Goal: Task Accomplishment & Management: Complete application form

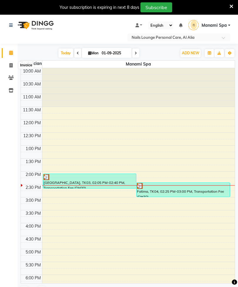
click at [8, 66] on span at bounding box center [11, 65] width 10 height 7
select select "6884"
select select "service"
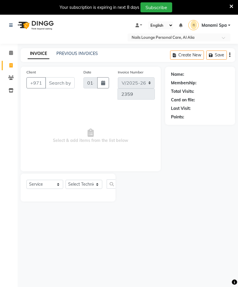
click at [53, 83] on input "Client" at bounding box center [59, 82] width 29 height 11
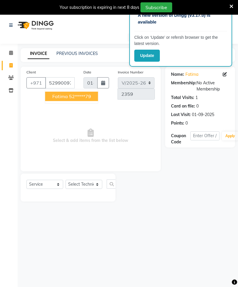
click at [75, 99] on ngb-highlight "52*****79" at bounding box center [80, 97] width 22 height 6
type input "52*****79"
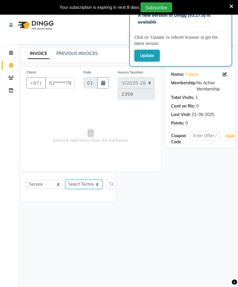
click at [97, 189] on select "Select Technician [PERSON_NAME] [PERSON_NAME] [PERSON_NAME] Spa Manami Spa 2 [P…" at bounding box center [84, 184] width 37 height 9
select select "53955"
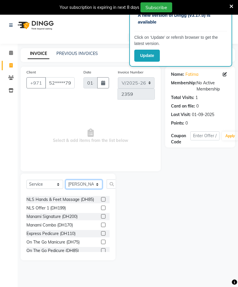
scroll to position [142, 0]
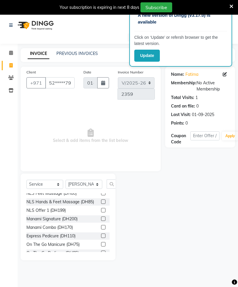
click at [104, 217] on label at bounding box center [103, 219] width 4 height 4
click at [104, 217] on input "checkbox" at bounding box center [103, 219] width 4 height 4
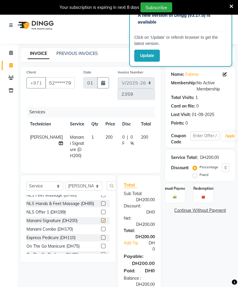
checkbox input "false"
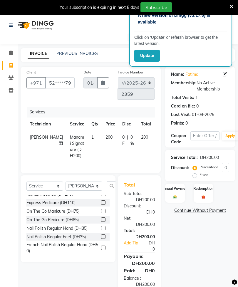
scroll to position [197, 0]
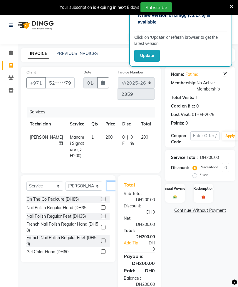
click at [110, 191] on input "text" at bounding box center [114, 186] width 14 height 9
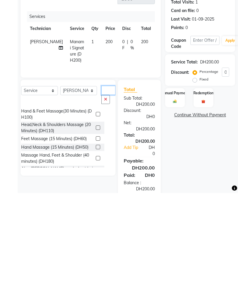
scroll to position [81, 0]
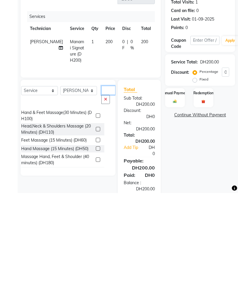
type input "Mas"
click at [96, 221] on label at bounding box center [98, 223] width 4 height 4
click at [96, 222] on input "checkbox" at bounding box center [98, 224] width 4 height 4
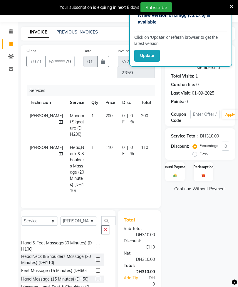
checkbox input "false"
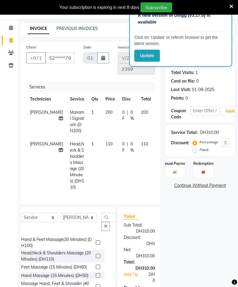
scroll to position [33, 0]
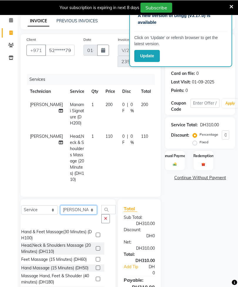
click at [87, 215] on select "Select Technician [PERSON_NAME] [PERSON_NAME] [PERSON_NAME] Spa Manami Spa 2 [P…" at bounding box center [78, 209] width 37 height 9
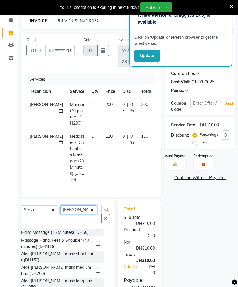
scroll to position [116, 0]
click at [102, 224] on button "button" at bounding box center [106, 219] width 9 height 9
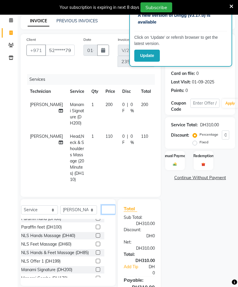
scroll to position [74, 0]
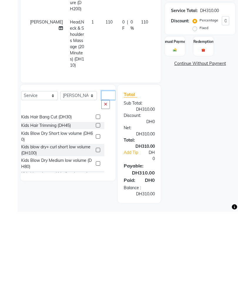
type input "K"
click at [104, 178] on icon "button" at bounding box center [105, 180] width 3 height 4
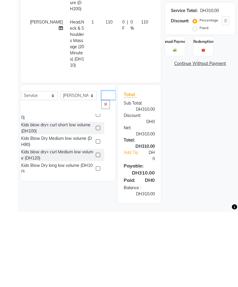
type input "Kid"
click at [104, 178] on icon "button" at bounding box center [105, 180] width 3 height 4
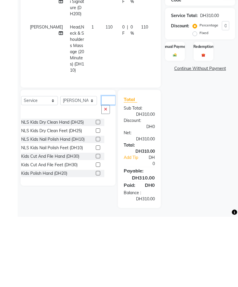
scroll to position [84, 0]
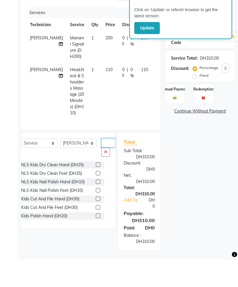
type input "Kids"
click at [102, 175] on button "button" at bounding box center [106, 179] width 9 height 9
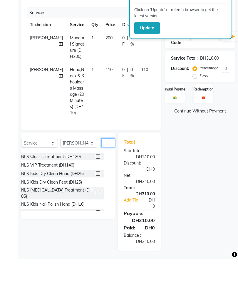
scroll to position [44, 0]
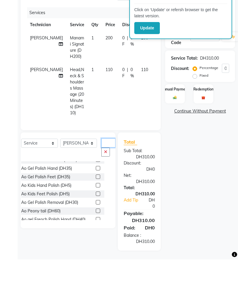
type input "Ao"
click at [102, 175] on button "button" at bounding box center [106, 179] width 9 height 9
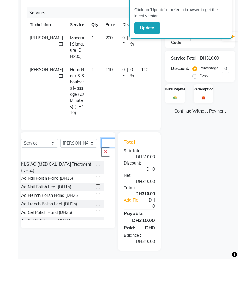
scroll to position [0, 0]
type input "Ao"
click at [96, 204] on label at bounding box center [98, 206] width 4 height 4
click at [96, 205] on input "checkbox" at bounding box center [98, 207] width 4 height 4
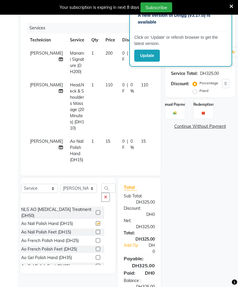
checkbox input "false"
click at [102, 198] on button "button" at bounding box center [106, 197] width 9 height 9
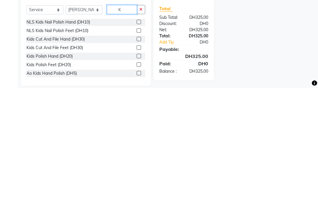
scroll to position [19, 0]
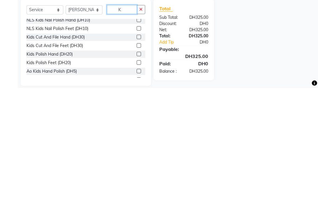
type input "K"
click at [140, 172] on label at bounding box center [139, 174] width 4 height 4
click at [140, 172] on input "checkbox" at bounding box center [139, 174] width 4 height 4
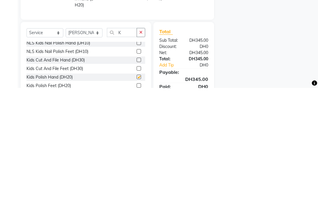
scroll to position [110, 0]
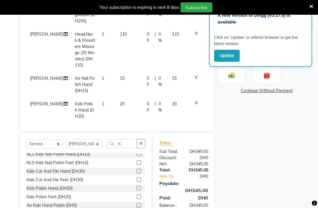
checkbox input "false"
click at [137, 199] on label at bounding box center [139, 196] width 4 height 4
click at [137, 199] on input "checkbox" at bounding box center [139, 197] width 4 height 4
checkbox input "false"
click at [127, 82] on td "15" at bounding box center [129, 85] width 27 height 26
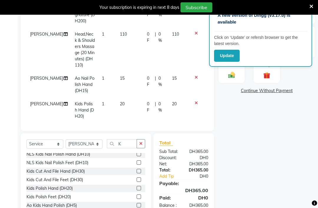
select select "53955"
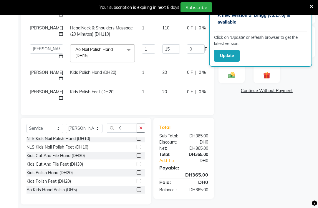
scroll to position [104, 0]
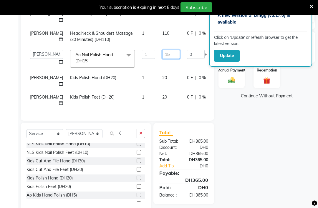
click at [162, 57] on input "15" at bounding box center [171, 54] width 18 height 9
type input "1"
type input "20"
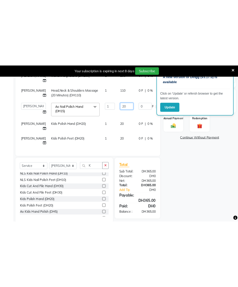
scroll to position [0, 0]
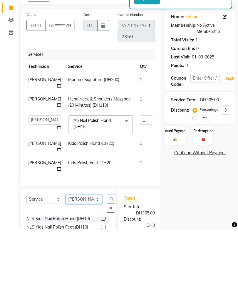
click at [99, 183] on div "Client +971 52*****79 Date [DATE] Invoice Number V/2025 V/[PHONE_NUMBER] Servic…" at bounding box center [90, 216] width 149 height 298
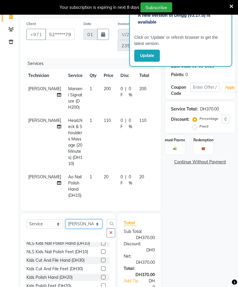
select select "54334"
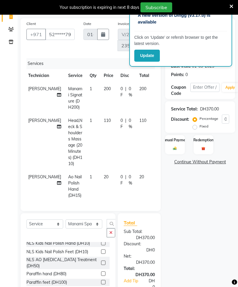
click at [113, 234] on button "button" at bounding box center [111, 233] width 9 height 9
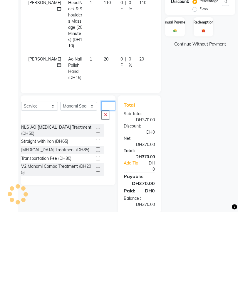
scroll to position [0, 0]
type input "Tr"
click at [96, 232] on label at bounding box center [98, 234] width 4 height 4
click at [96, 232] on input "checkbox" at bounding box center [98, 234] width 4 height 4
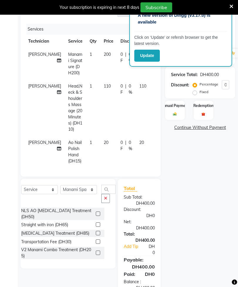
checkbox input "false"
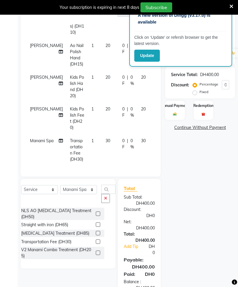
scroll to position [109, 0]
click at [174, 110] on div "Manual Payment" at bounding box center [175, 110] width 20 height 19
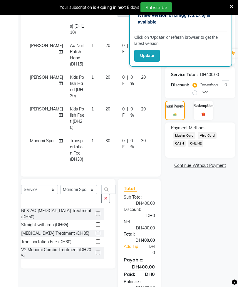
click at [210, 139] on span "Visa Card" at bounding box center [207, 135] width 19 height 7
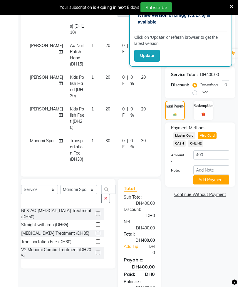
click at [209, 185] on button "Add Payment" at bounding box center [212, 180] width 36 height 9
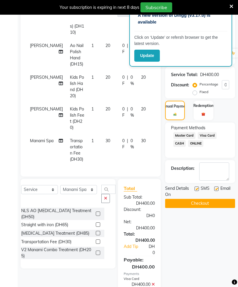
click at [203, 208] on button "Checkout" at bounding box center [200, 203] width 70 height 9
